Goal: Information Seeking & Learning: Check status

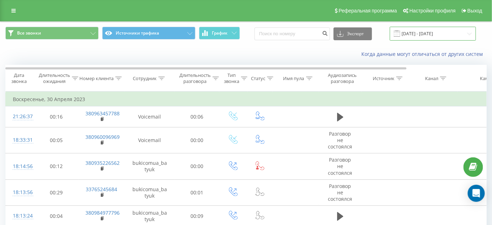
click at [452, 31] on input "[DATE] - [DATE]" at bounding box center [433, 34] width 86 height 14
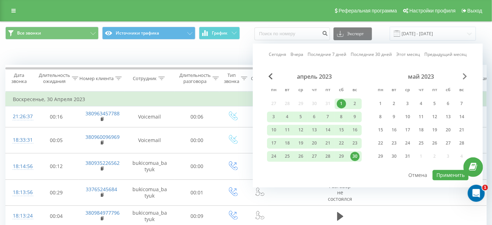
click at [463, 78] on span "Next Month" at bounding box center [465, 76] width 4 height 6
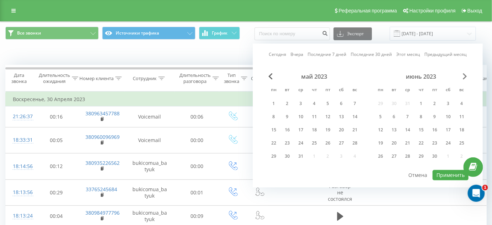
click at [463, 78] on span "Next Month" at bounding box center [465, 76] width 4 height 6
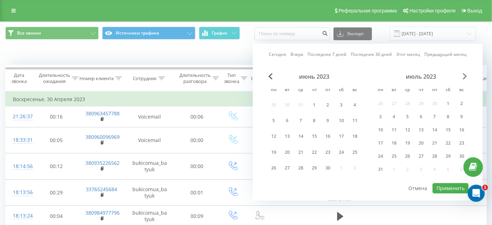
click at [463, 78] on span "Next Month" at bounding box center [465, 76] width 4 height 6
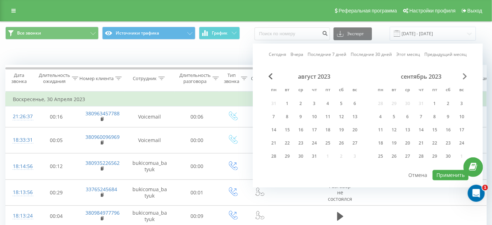
click at [463, 78] on span "Next Month" at bounding box center [465, 76] width 4 height 6
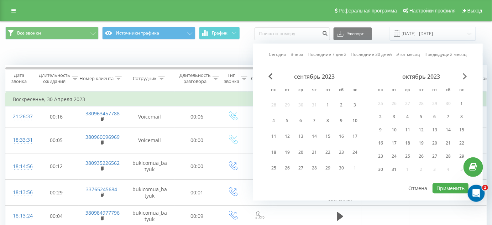
click at [463, 78] on span "Next Month" at bounding box center [465, 76] width 4 height 6
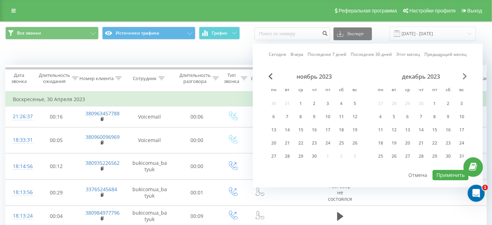
click at [463, 78] on span "Next Month" at bounding box center [465, 76] width 4 height 6
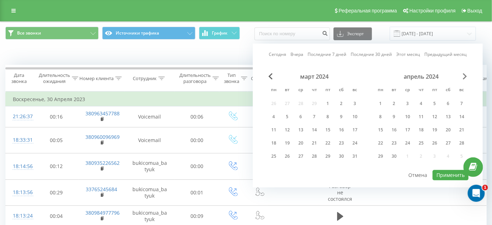
click at [463, 78] on span "Next Month" at bounding box center [465, 76] width 4 height 6
click at [464, 78] on span "Next Month" at bounding box center [465, 76] width 4 height 6
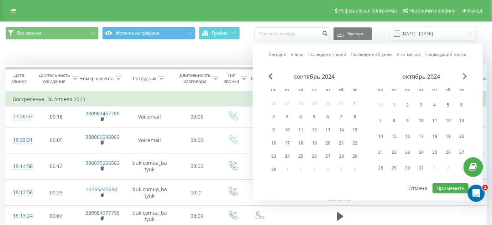
click at [464, 78] on span "Next Month" at bounding box center [465, 76] width 4 height 6
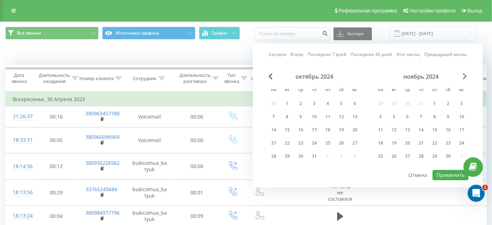
click at [464, 78] on span "Next Month" at bounding box center [465, 76] width 4 height 6
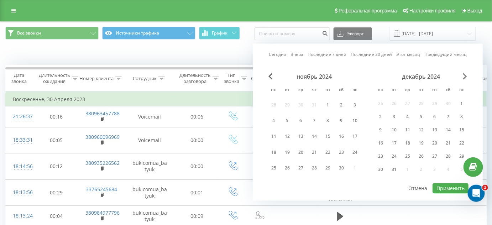
click at [464, 78] on span "Next Month" at bounding box center [465, 76] width 4 height 6
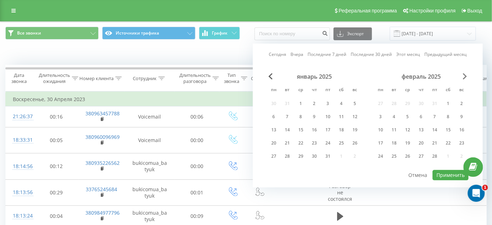
click at [464, 78] on span "Next Month" at bounding box center [465, 76] width 4 height 6
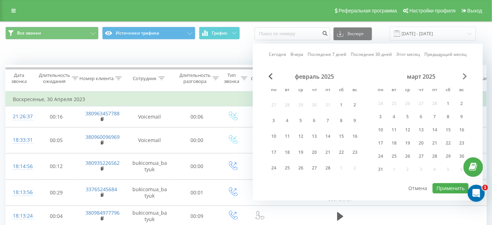
click at [464, 78] on span "Next Month" at bounding box center [465, 76] width 4 height 6
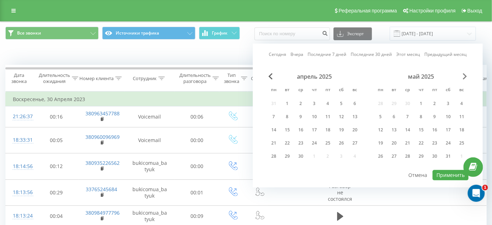
click at [464, 78] on span "Next Month" at bounding box center [465, 76] width 4 height 6
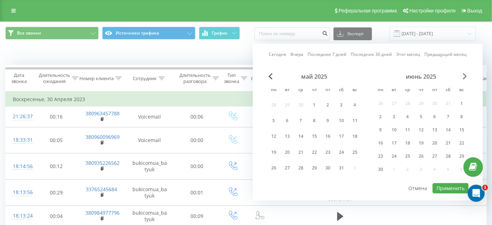
click at [464, 78] on span "Next Month" at bounding box center [465, 76] width 4 height 6
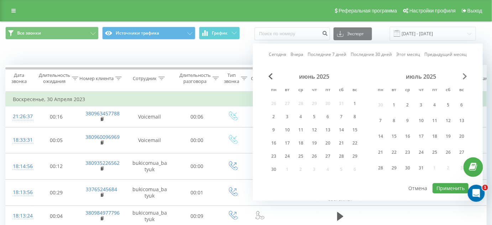
click at [464, 78] on span "Next Month" at bounding box center [465, 76] width 4 height 6
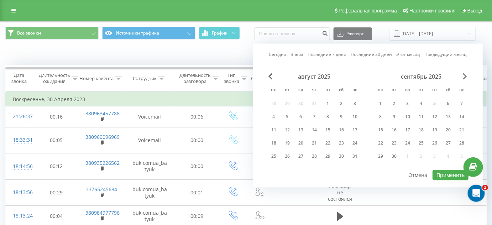
click at [464, 78] on span "Next Month" at bounding box center [465, 76] width 4 height 6
click at [270, 79] on div "октябрь 2025 пн вт ср чт пт сб вс 29 30 1 2 3 4 5 6 7 8 9 10 11 12 13 14 15 16 …" at bounding box center [367, 121] width 201 height 96
click at [272, 77] on span "Previous Month" at bounding box center [270, 76] width 4 height 6
click at [331, 129] on div "19" at bounding box center [327, 130] width 9 height 9
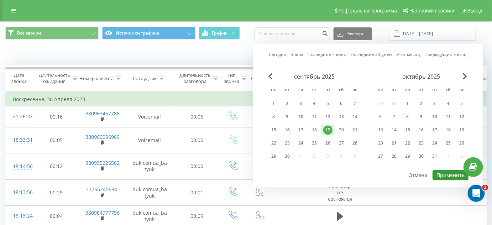
click at [449, 173] on button "Применить" at bounding box center [451, 175] width 36 height 10
type input "[DATE] - [DATE]"
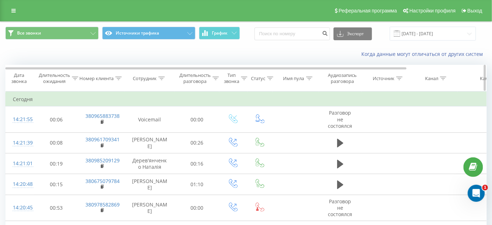
click at [161, 80] on div at bounding box center [161, 78] width 6 height 6
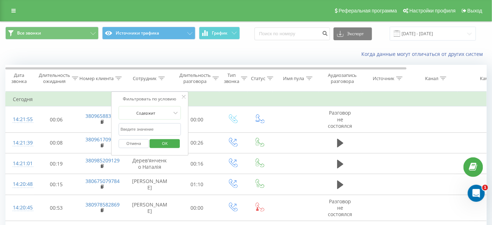
click at [144, 124] on input "text" at bounding box center [150, 129] width 63 height 12
type input "[PERSON_NAME]"
click at [162, 145] on span "OK" at bounding box center [165, 143] width 20 height 11
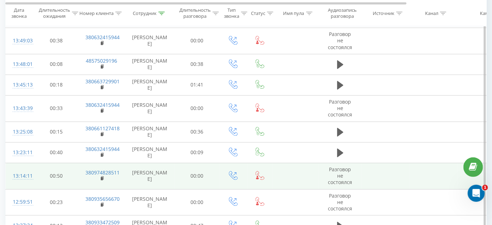
scroll to position [499, 0]
